Goal: Navigation & Orientation: Find specific page/section

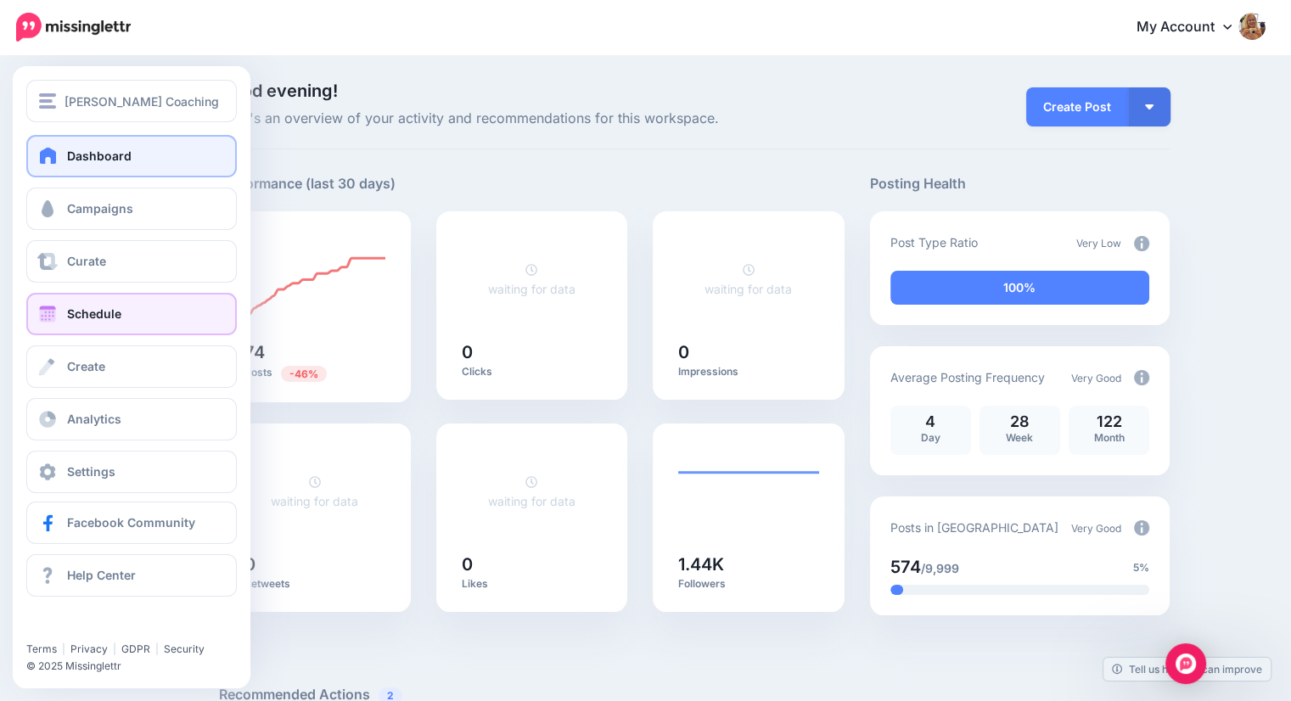
click at [98, 317] on span "Schedule" at bounding box center [94, 313] width 54 height 14
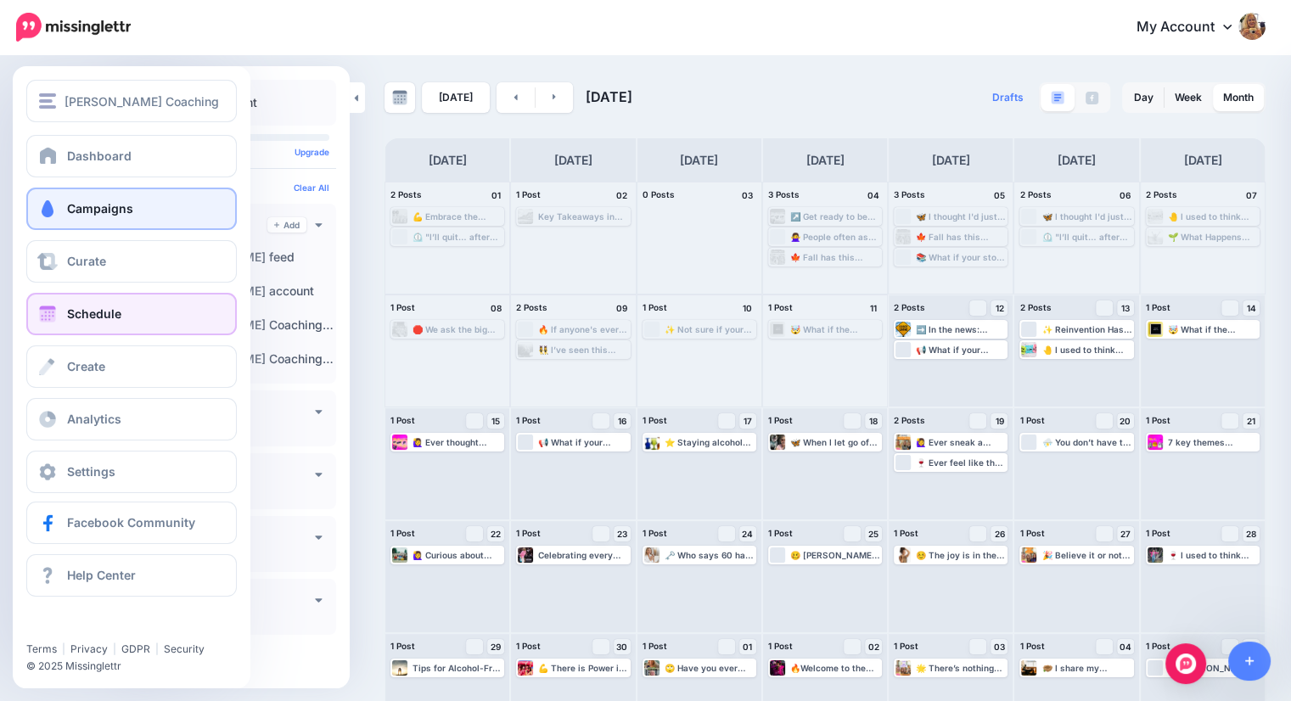
click at [95, 210] on span "Campaigns" at bounding box center [100, 208] width 66 height 14
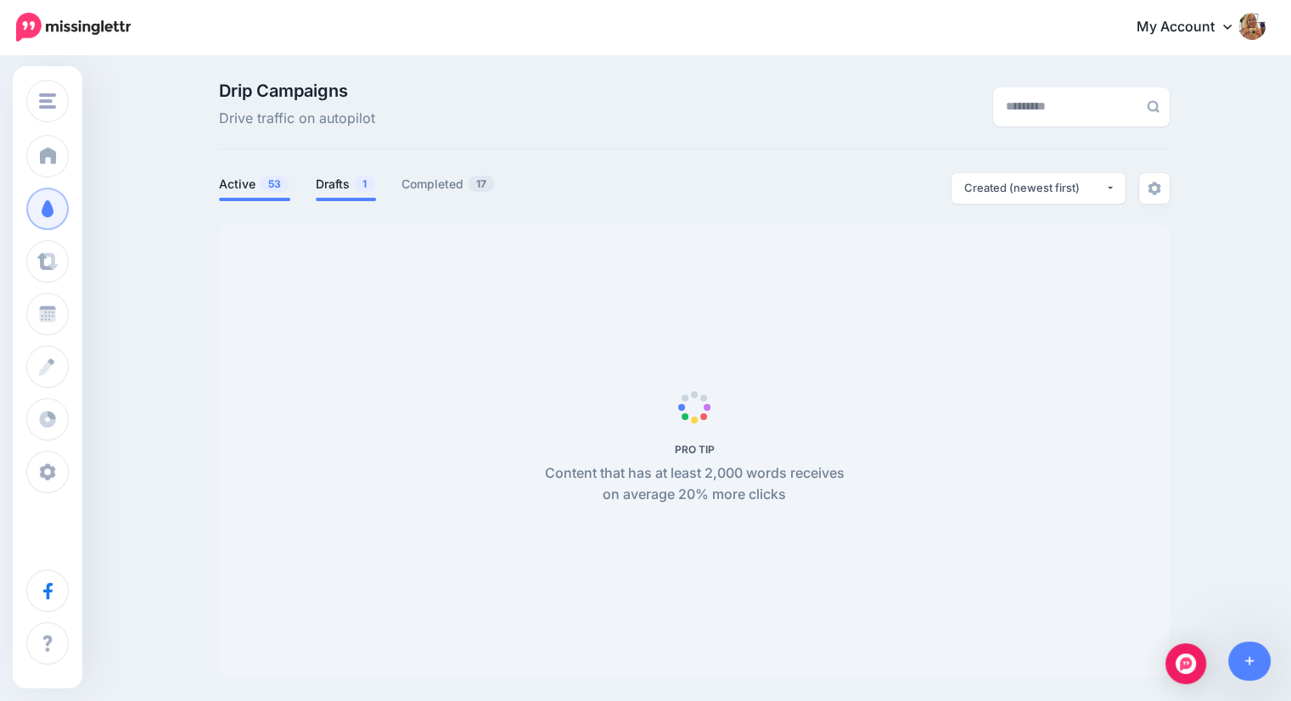
click at [341, 185] on link "Drafts 1" at bounding box center [346, 184] width 60 height 20
